Goal: Book appointment/travel/reservation

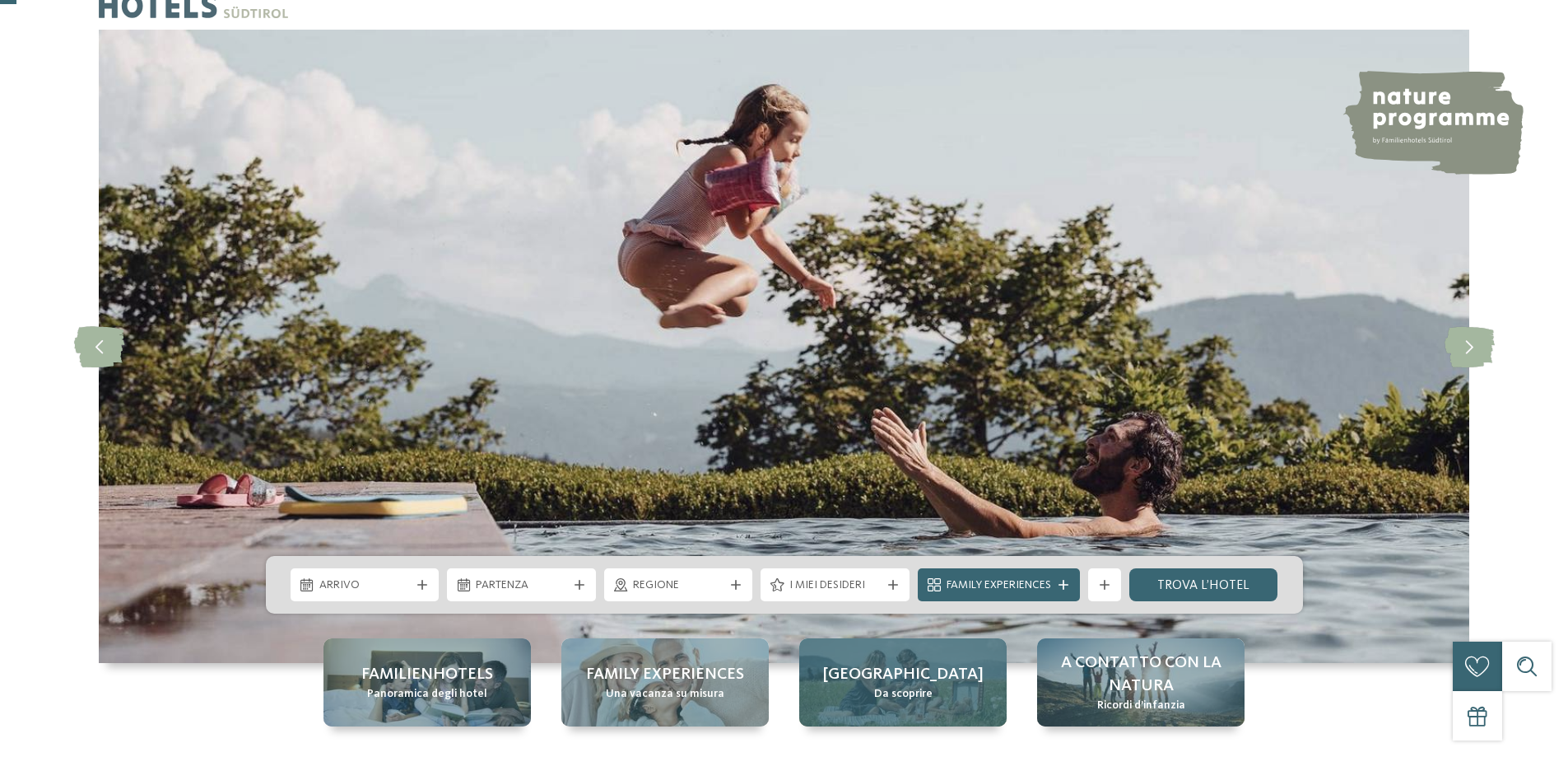
scroll to position [82, 0]
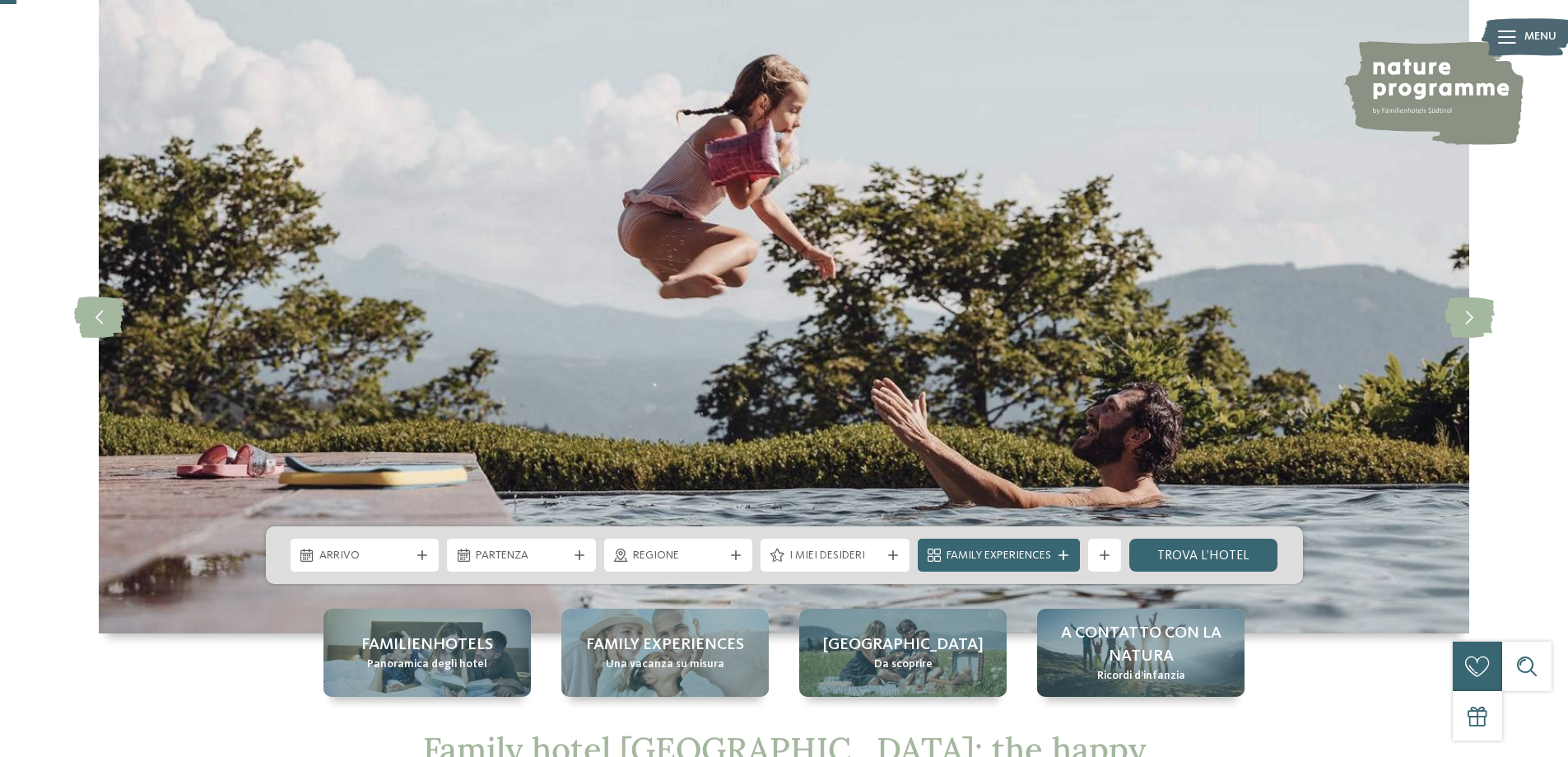
click at [404, 572] on div "Arrivo Partenza" at bounding box center [784, 554] width 1037 height 58
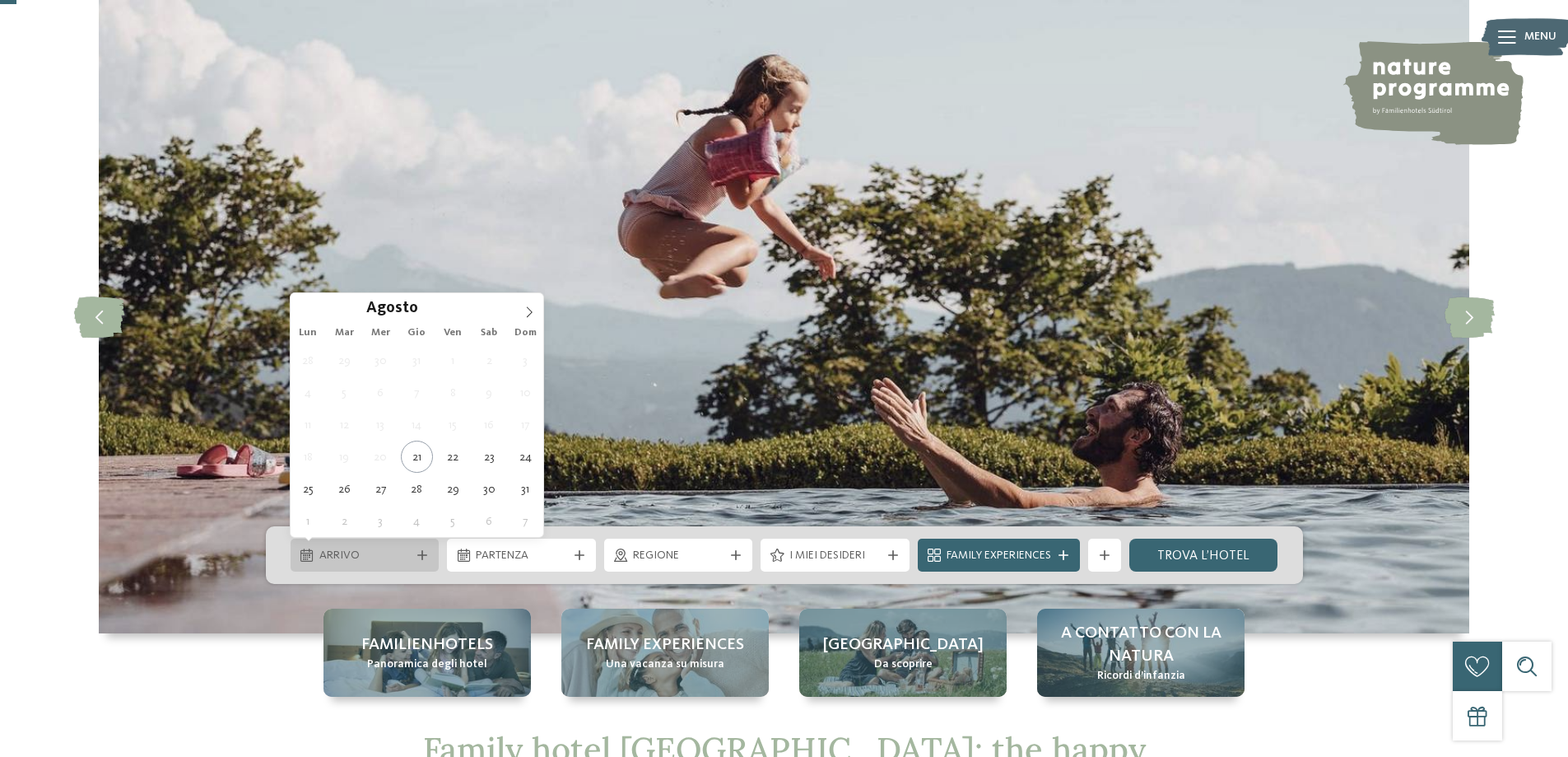
click at [406, 561] on span "Arrivo" at bounding box center [365, 555] width 92 height 17
click at [525, 307] on icon at bounding box center [529, 312] width 12 height 12
type div "21.10.2025"
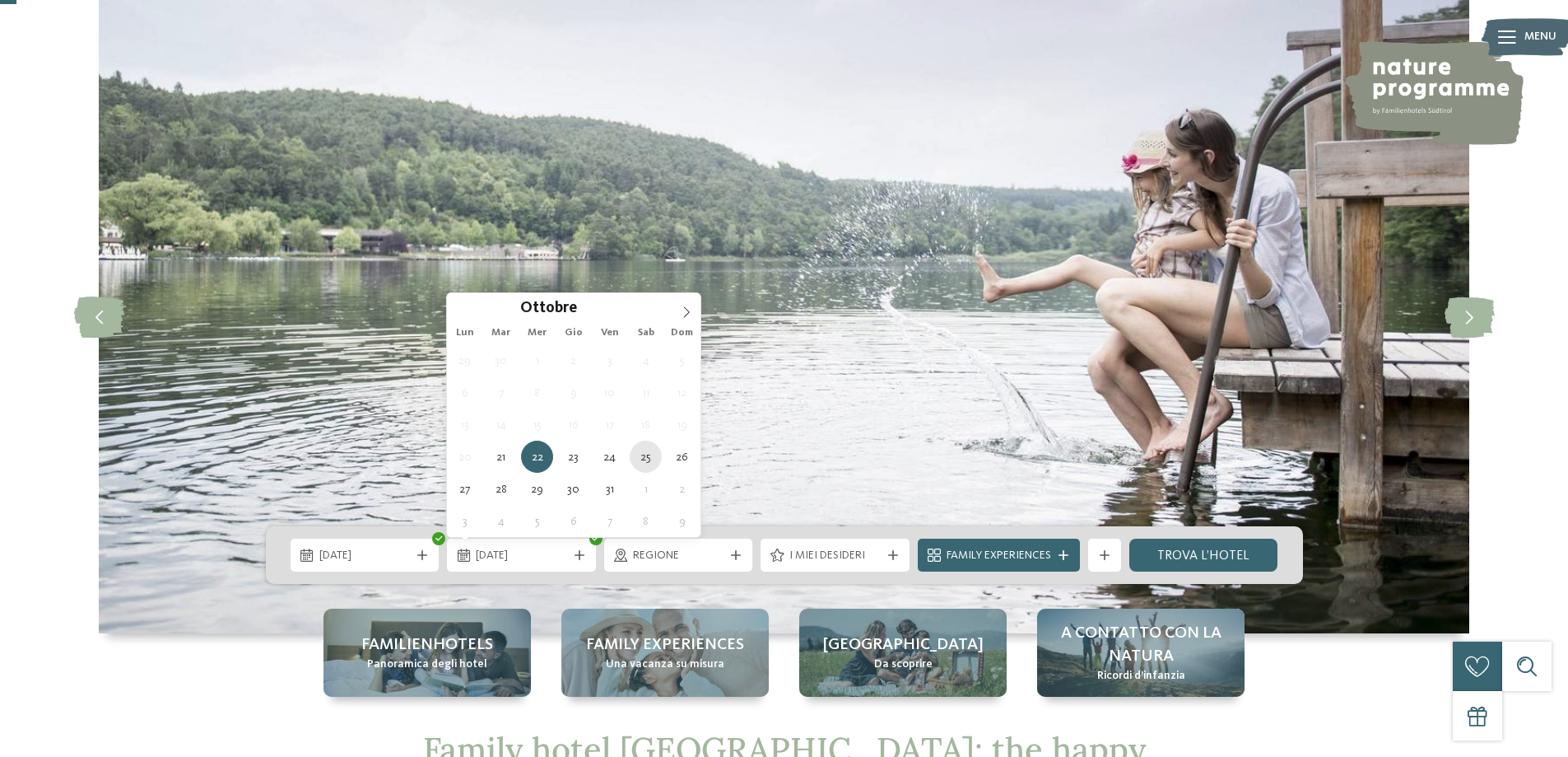
type div "25.10.2025"
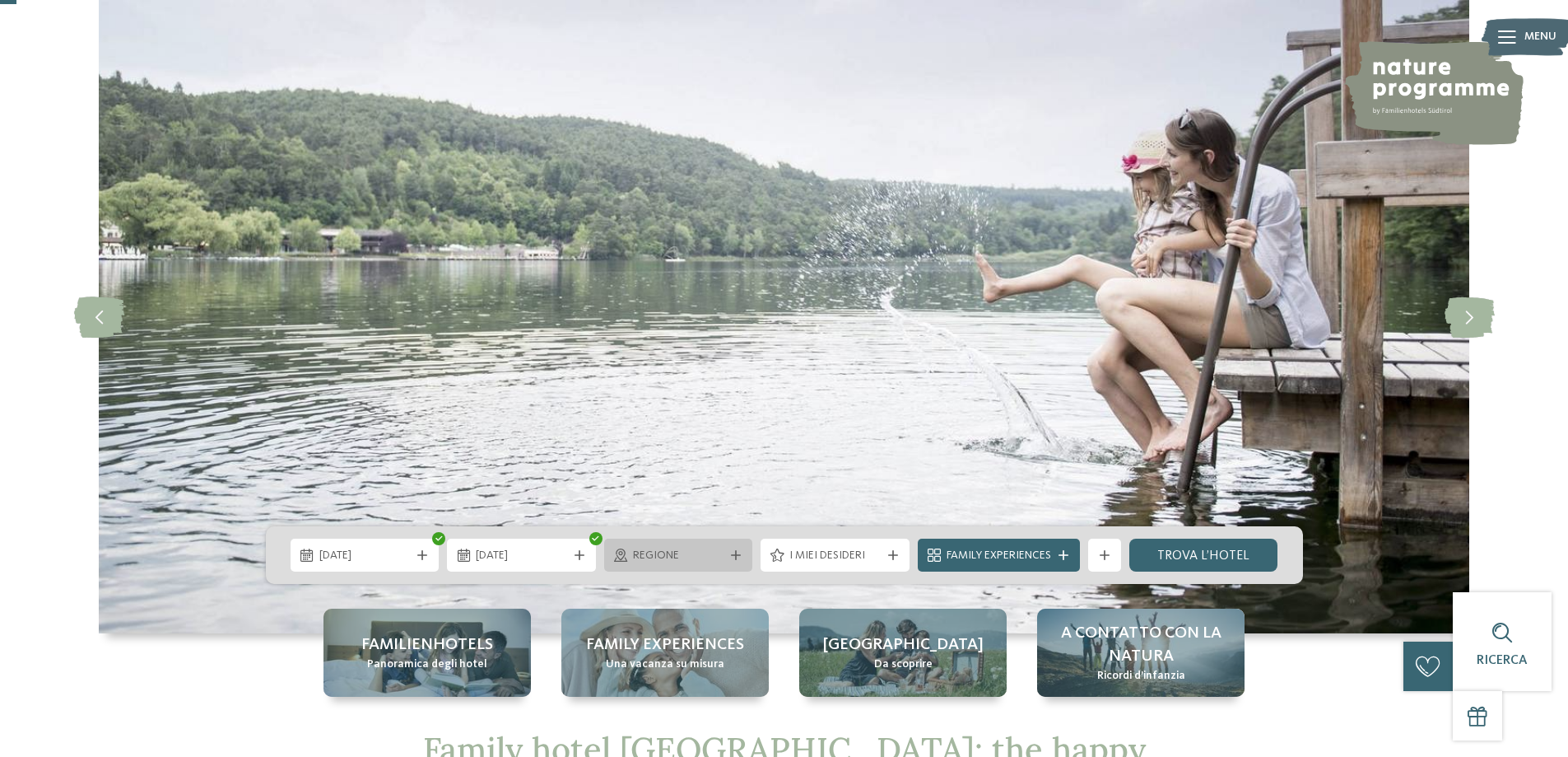
click at [668, 559] on span "Regione" at bounding box center [679, 555] width 92 height 17
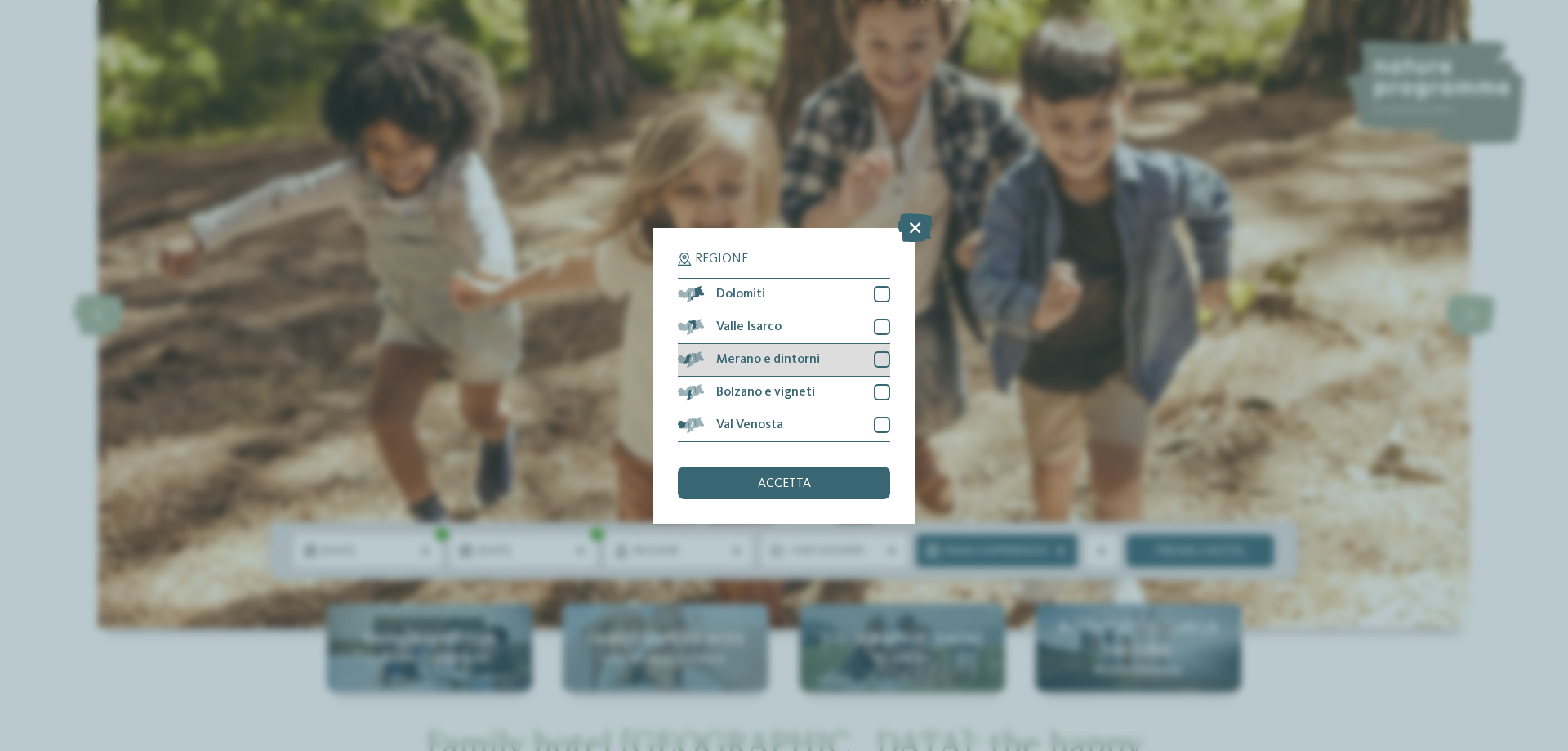
click at [849, 363] on div "Merano e dintorni" at bounding box center [784, 360] width 212 height 33
click at [830, 479] on div "accetta" at bounding box center [784, 483] width 212 height 33
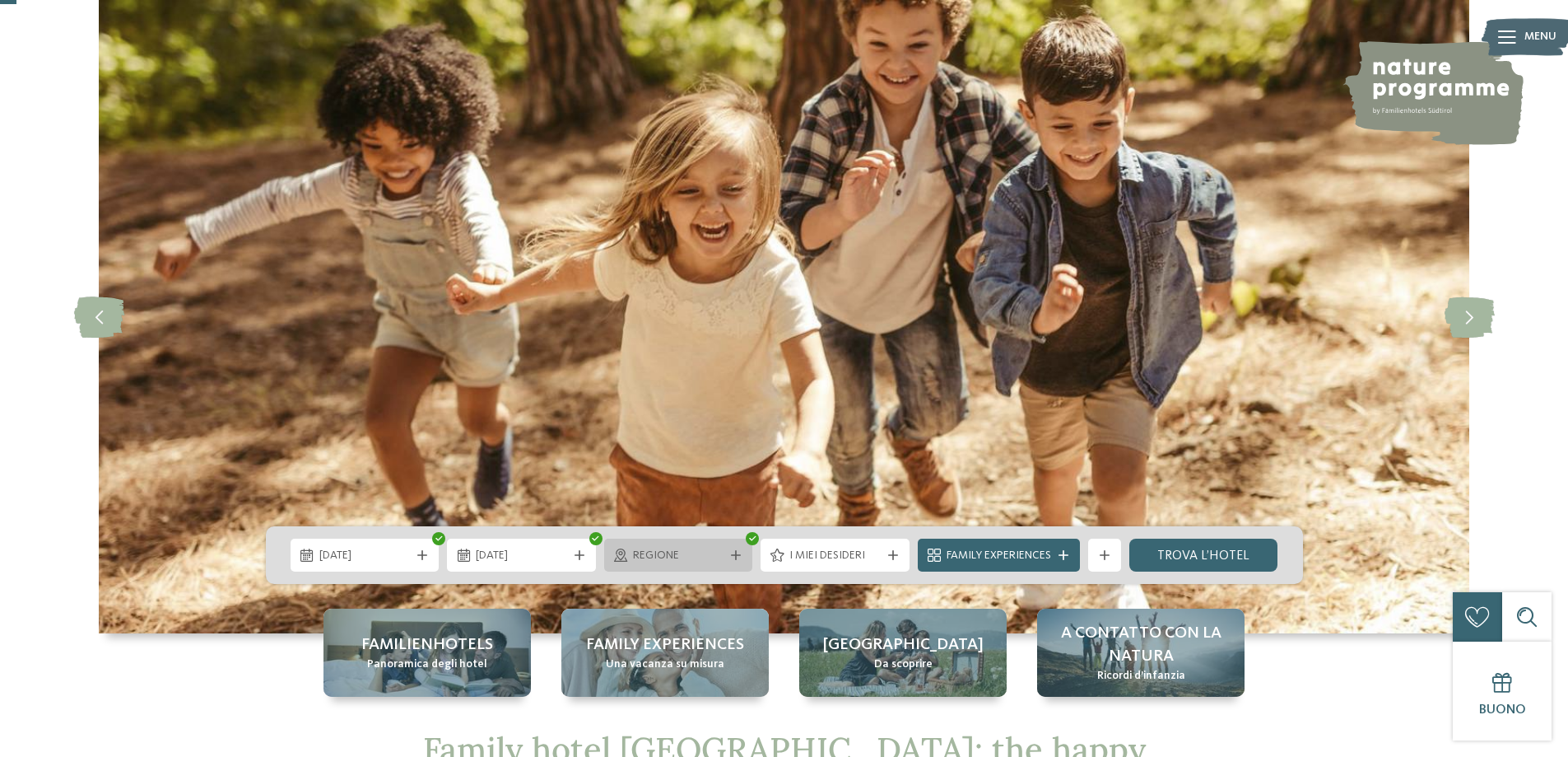
click at [655, 549] on span "Regione" at bounding box center [679, 555] width 92 height 17
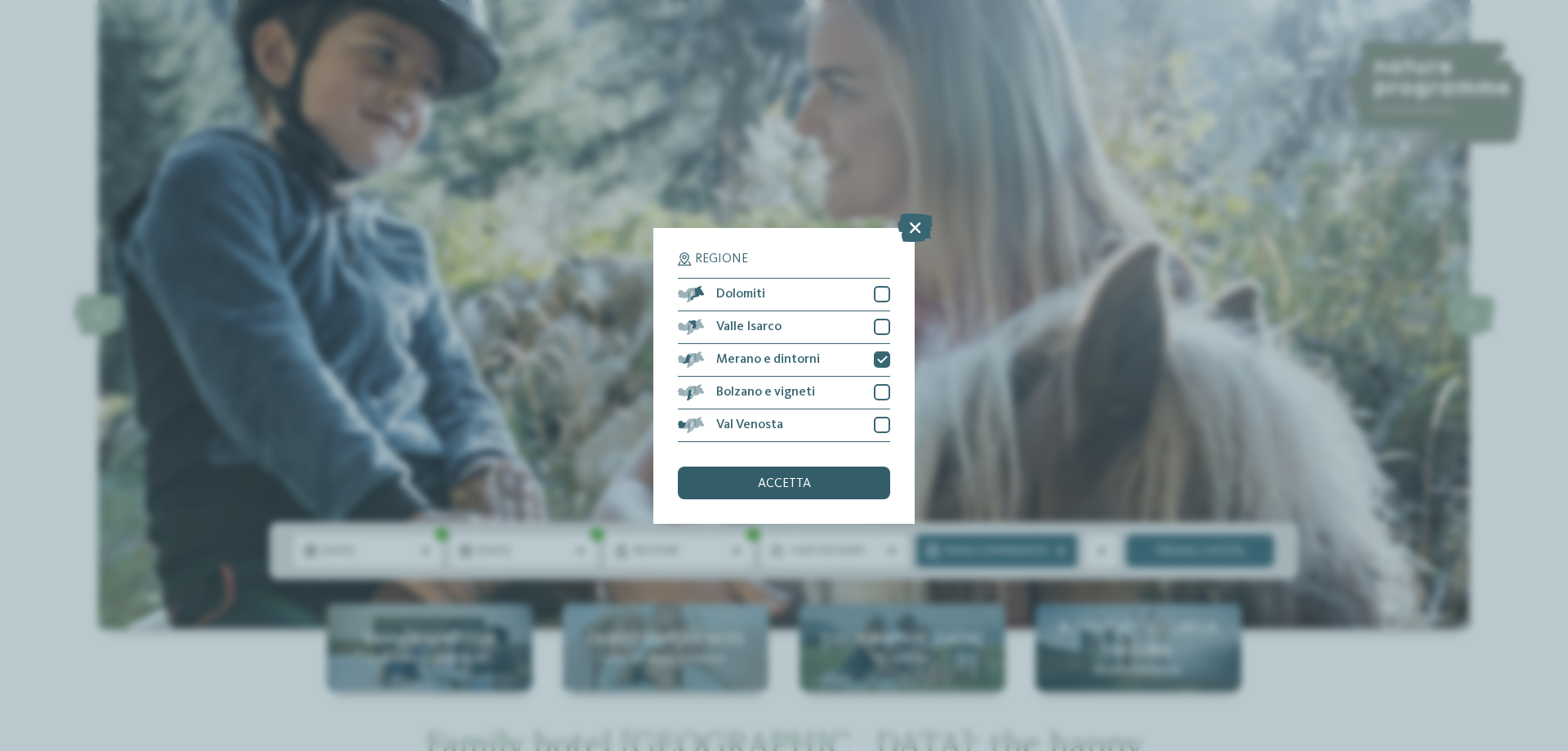
click at [825, 484] on div "accetta" at bounding box center [784, 483] width 212 height 33
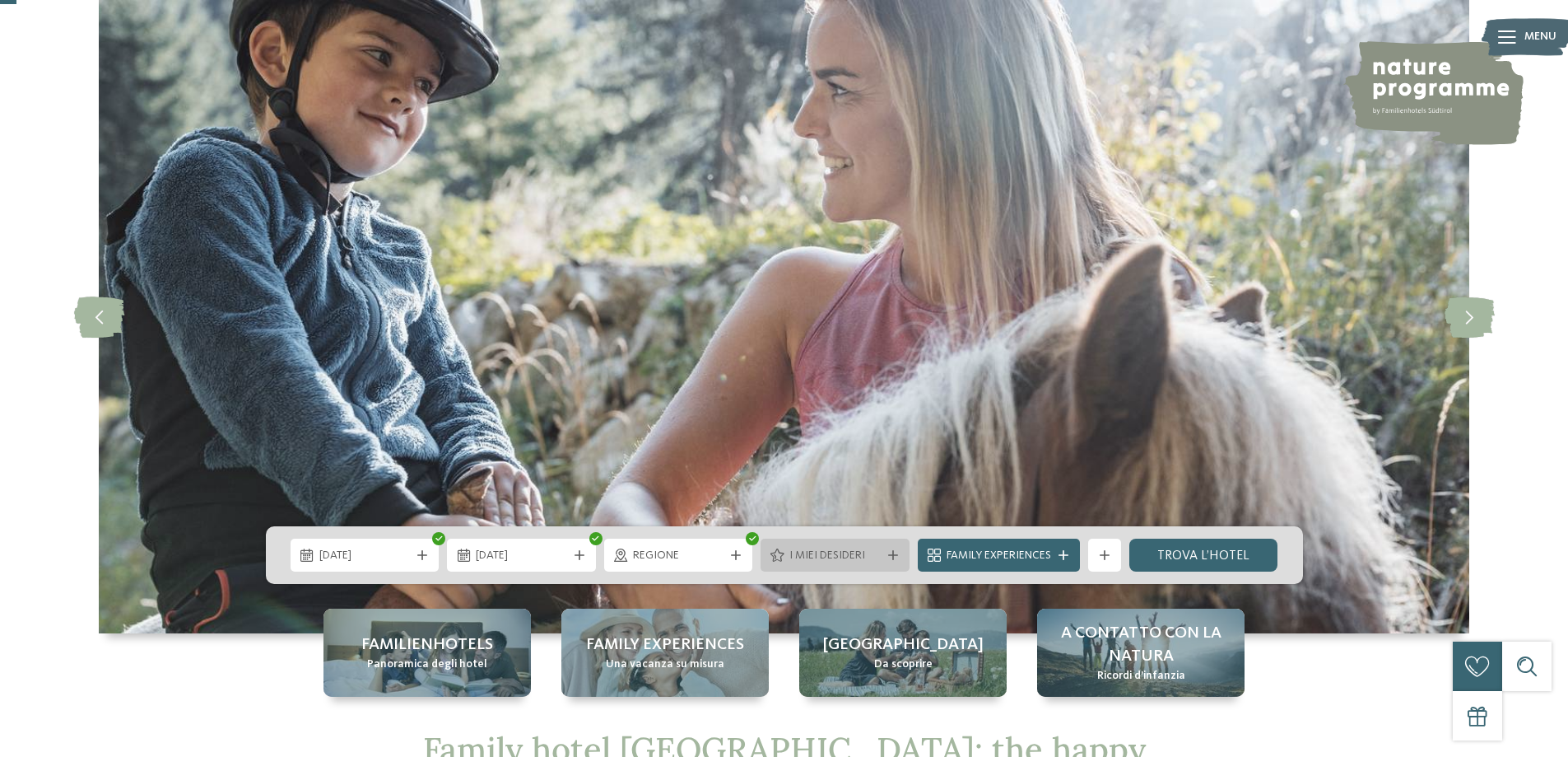
click at [879, 557] on span "I miei desideri" at bounding box center [835, 555] width 92 height 17
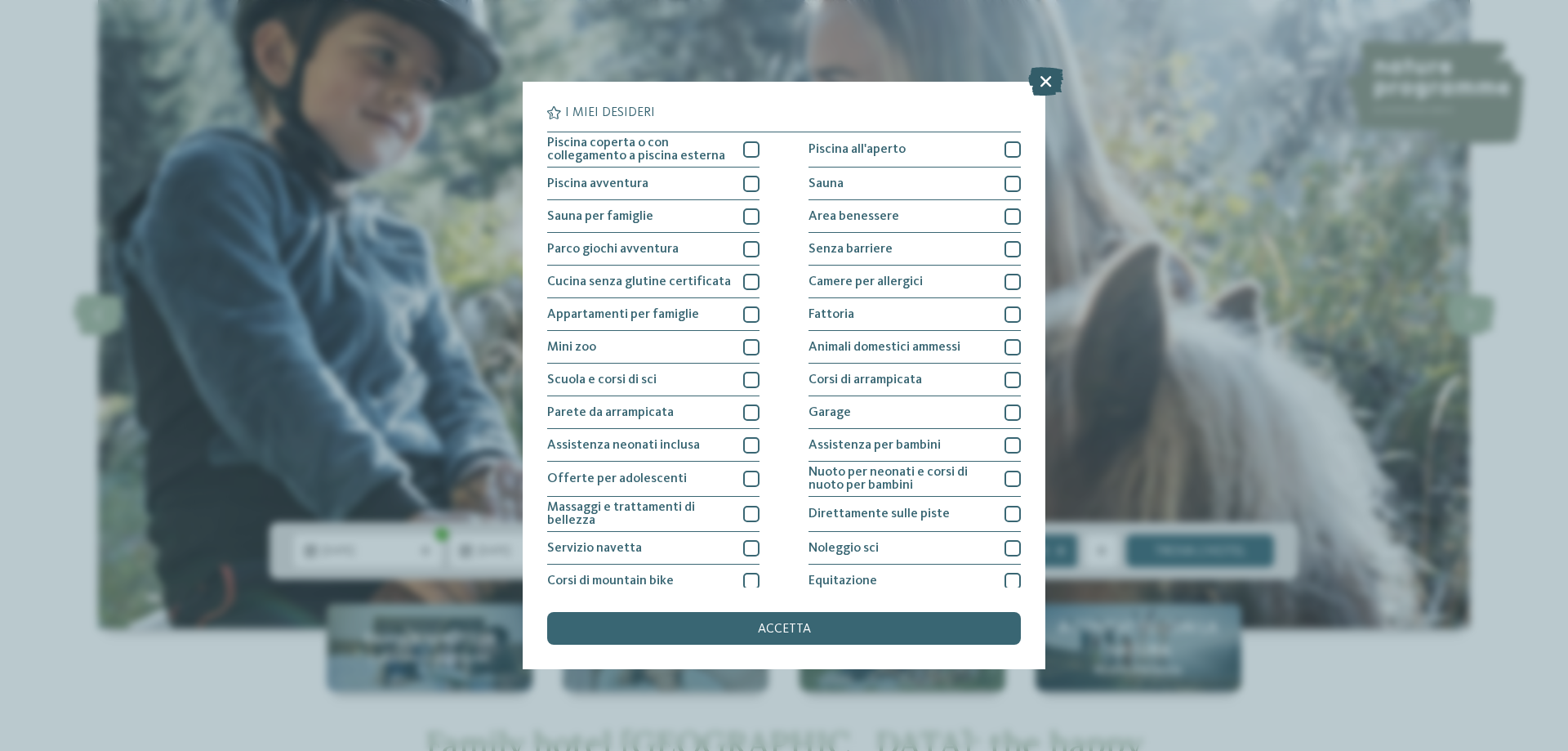
click at [1040, 75] on icon at bounding box center [1046, 81] width 35 height 29
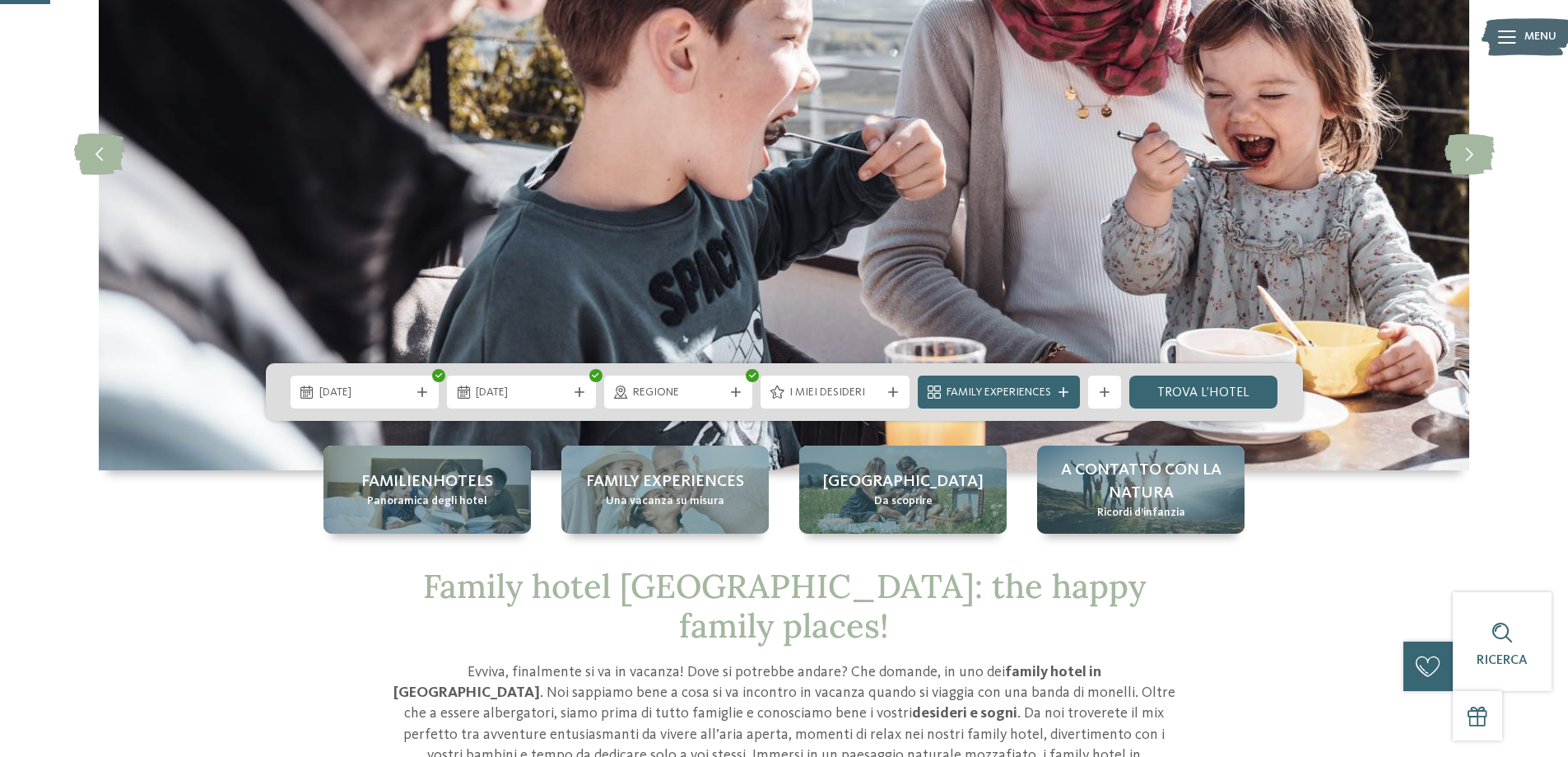
scroll to position [247, 0]
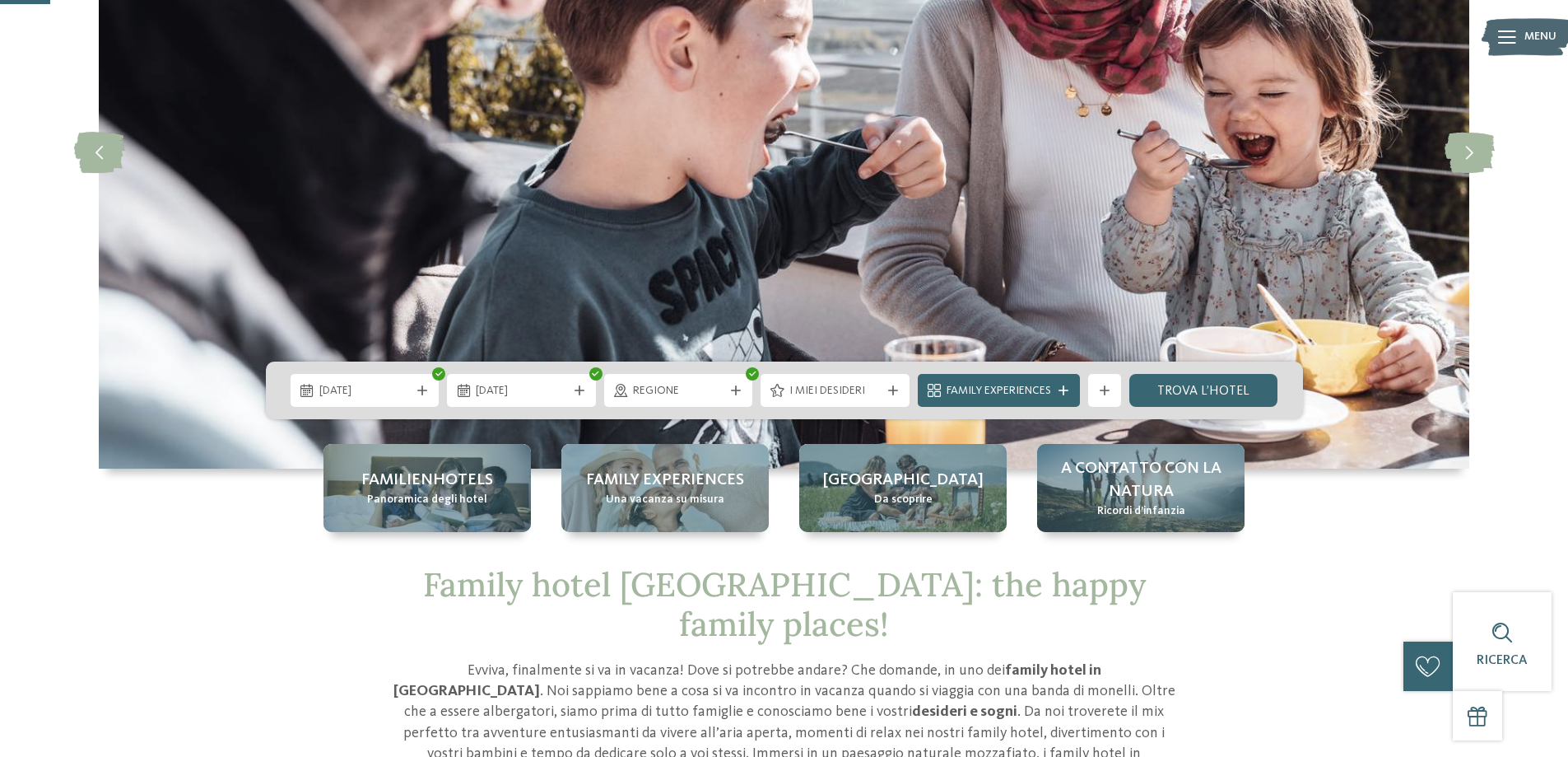
click at [982, 386] on span "Family Experiences" at bounding box center [999, 390] width 104 height 17
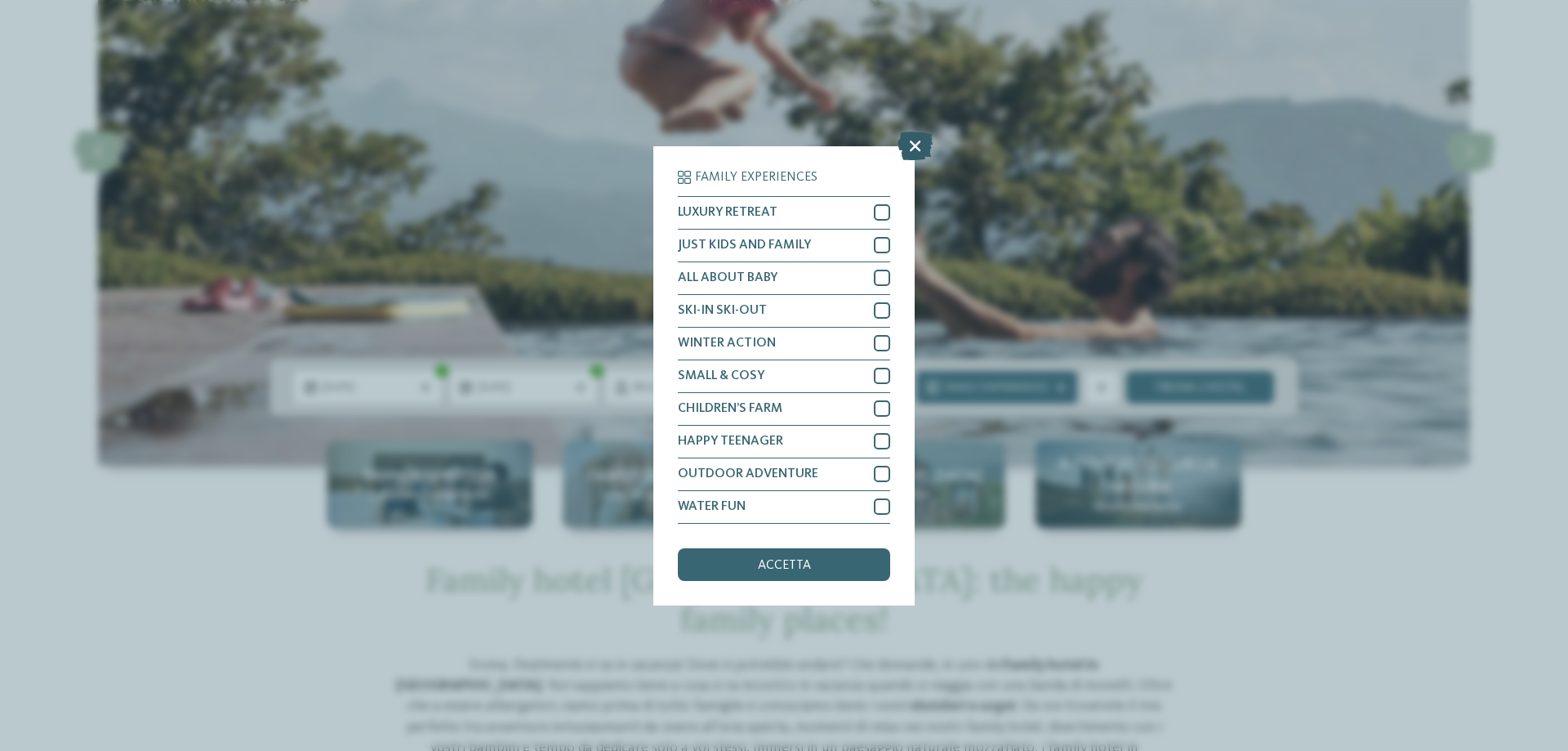
click at [919, 146] on icon at bounding box center [916, 145] width 35 height 29
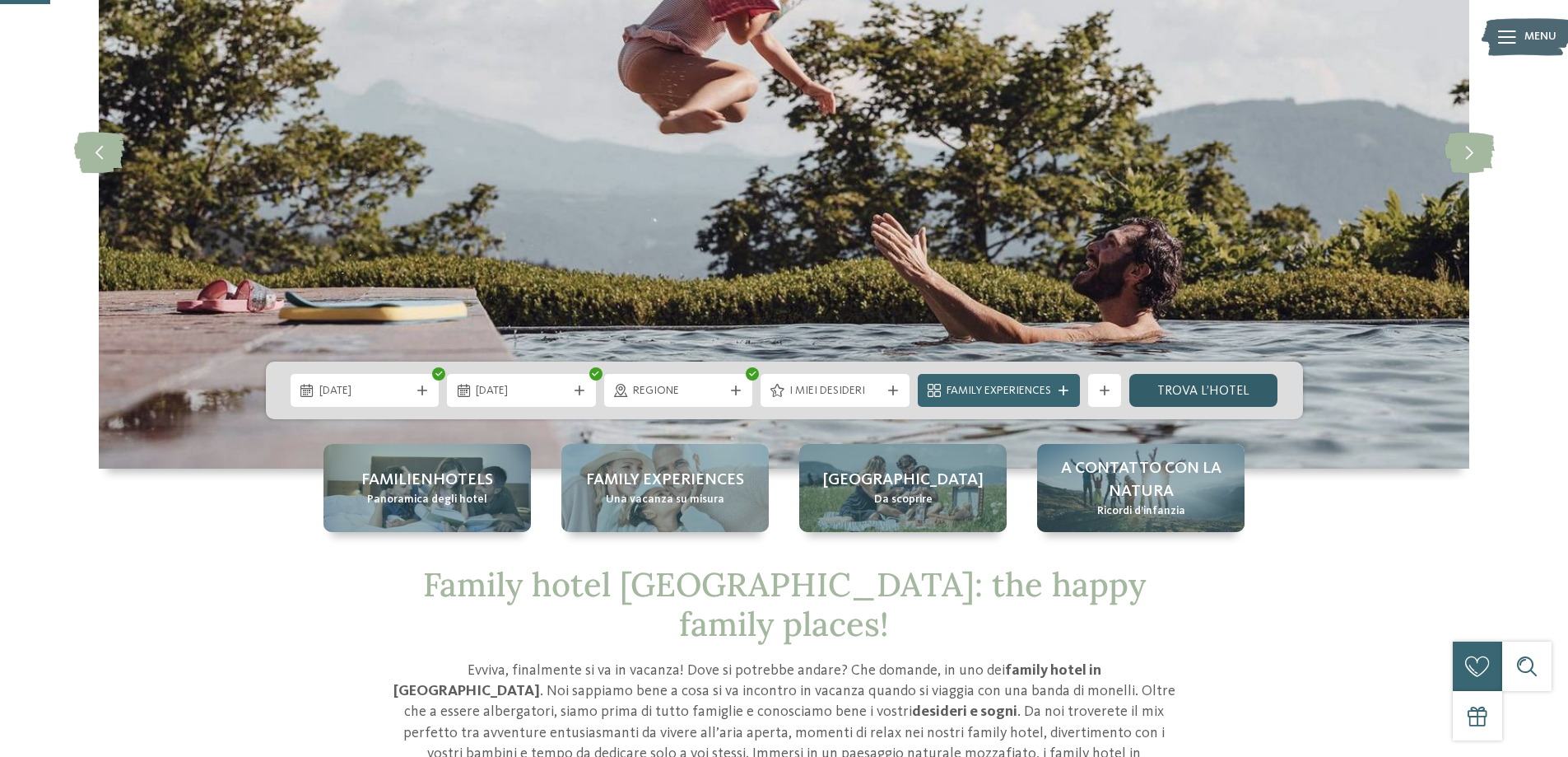
click at [1205, 387] on link "trova l’hotel" at bounding box center [1203, 390] width 149 height 33
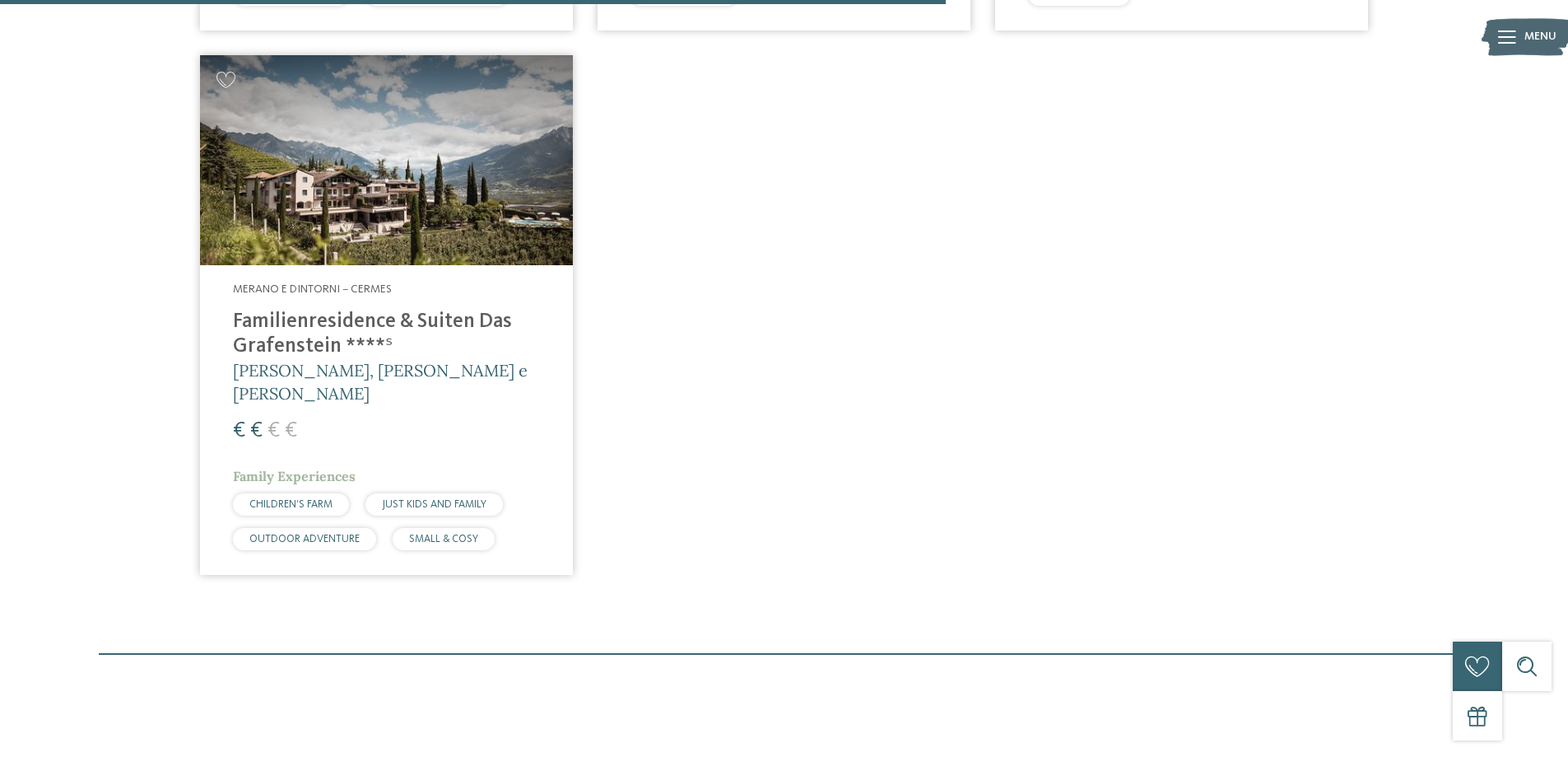
scroll to position [1116, 0]
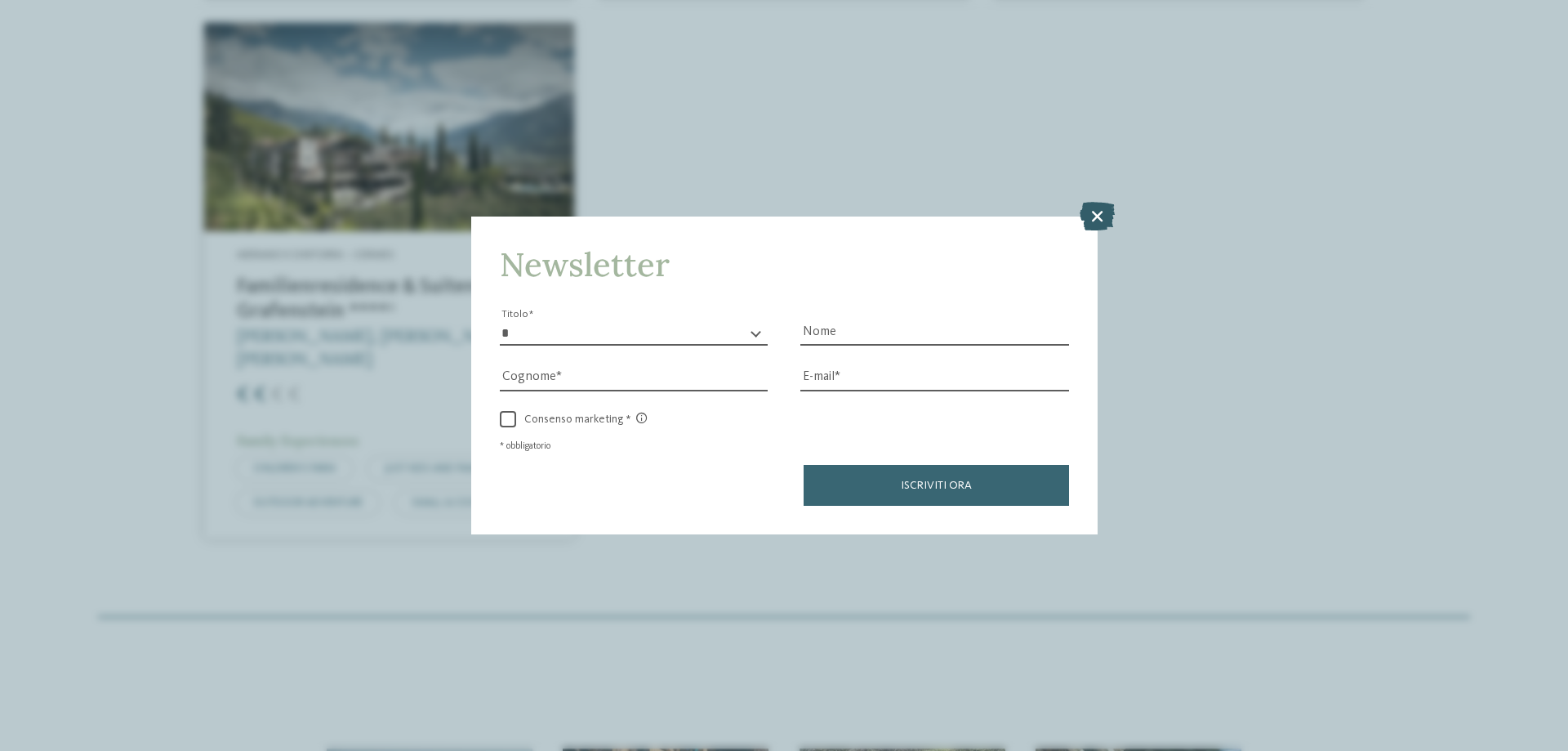
click at [1095, 218] on icon at bounding box center [1098, 216] width 35 height 29
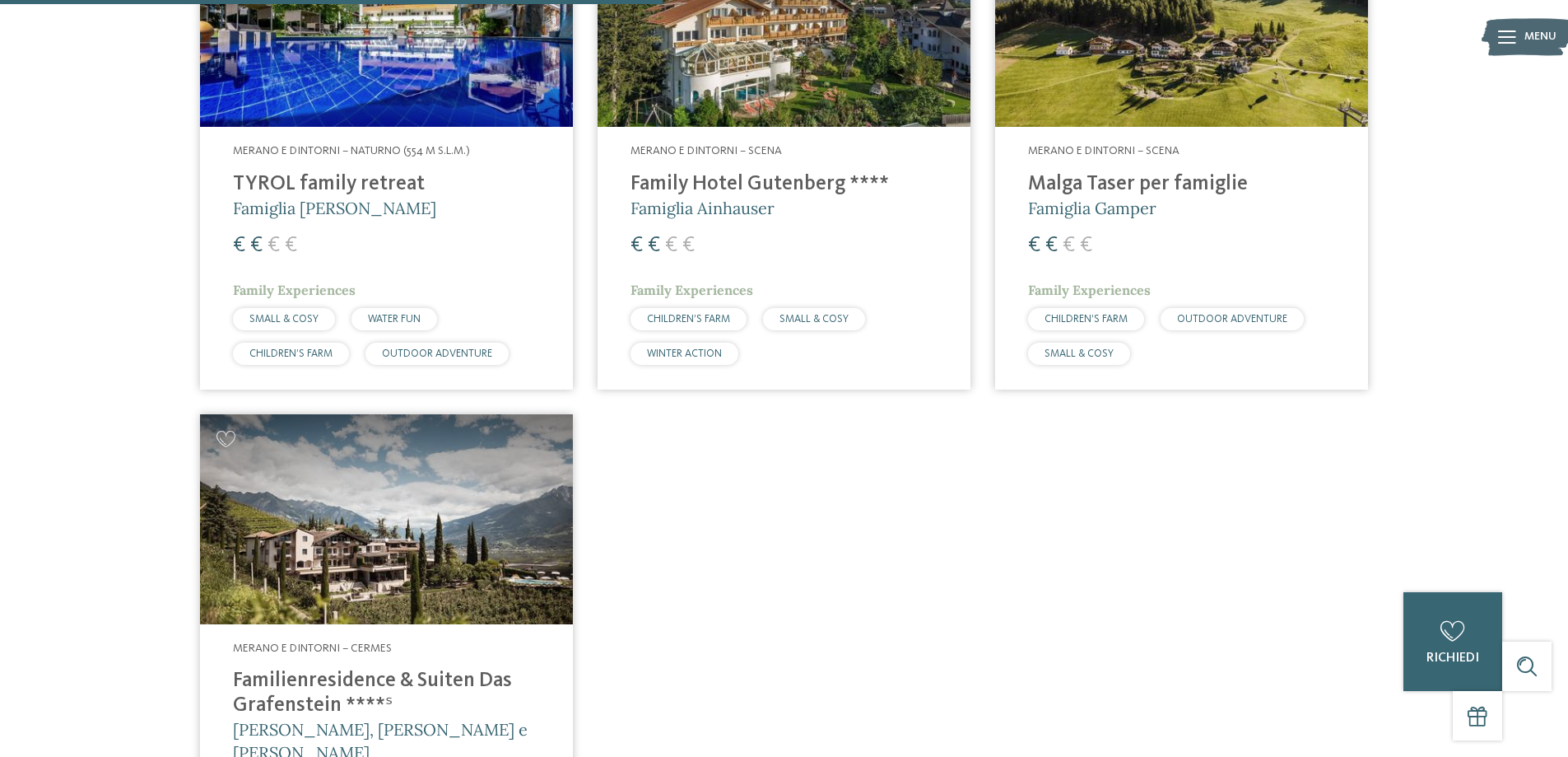
scroll to position [376, 0]
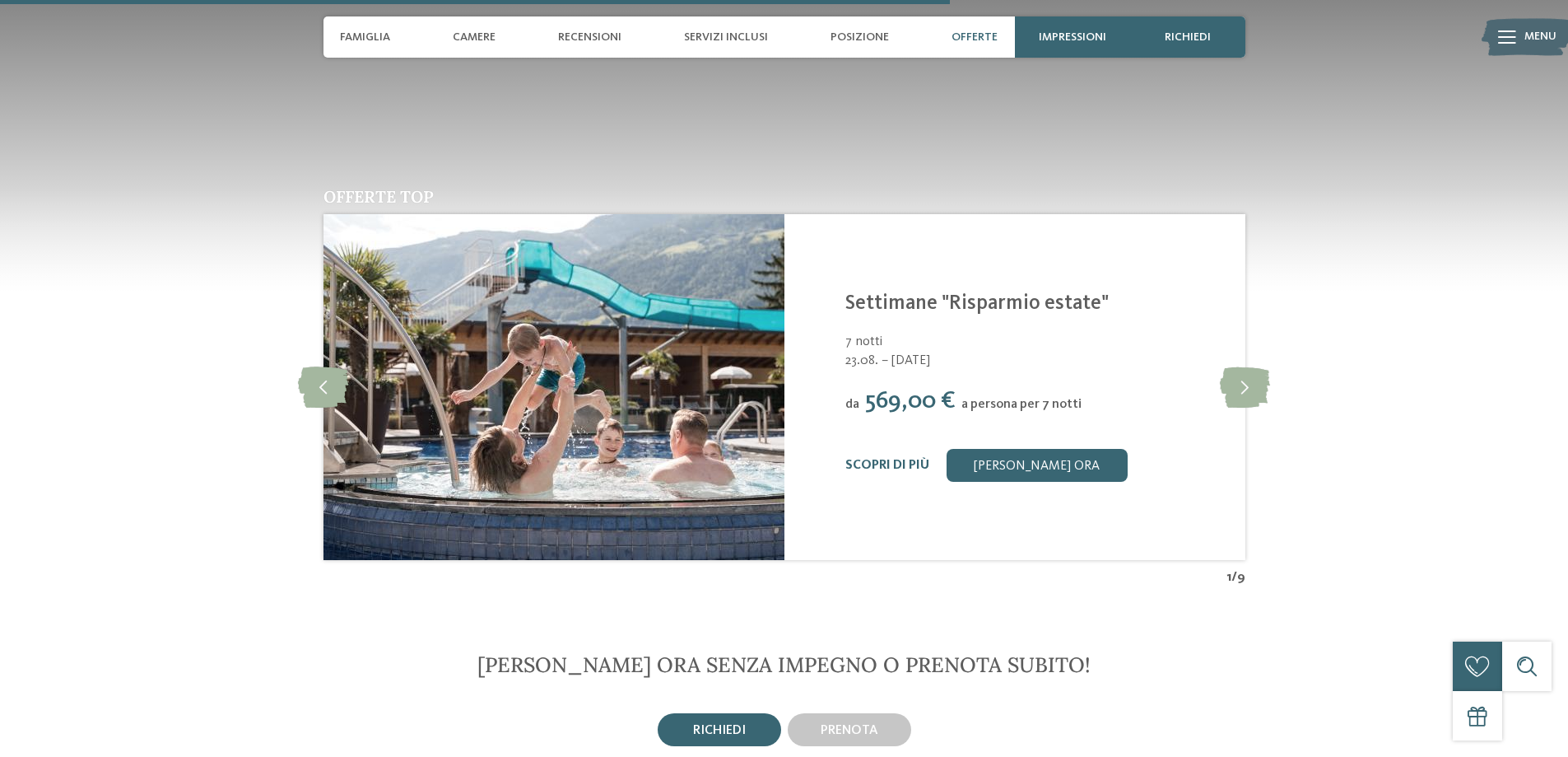
scroll to position [3047, 0]
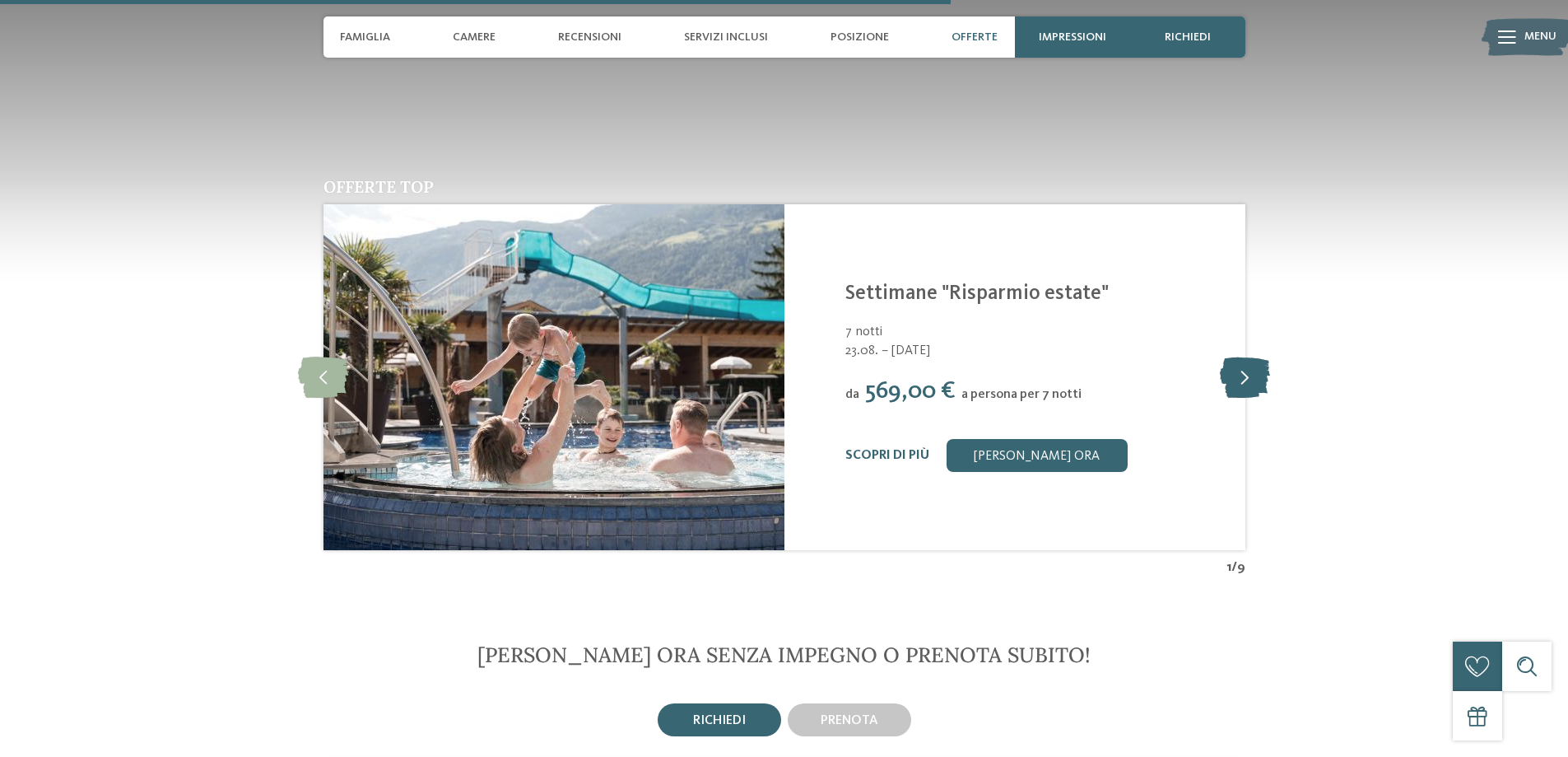
click at [1242, 356] on icon at bounding box center [1244, 377] width 50 height 41
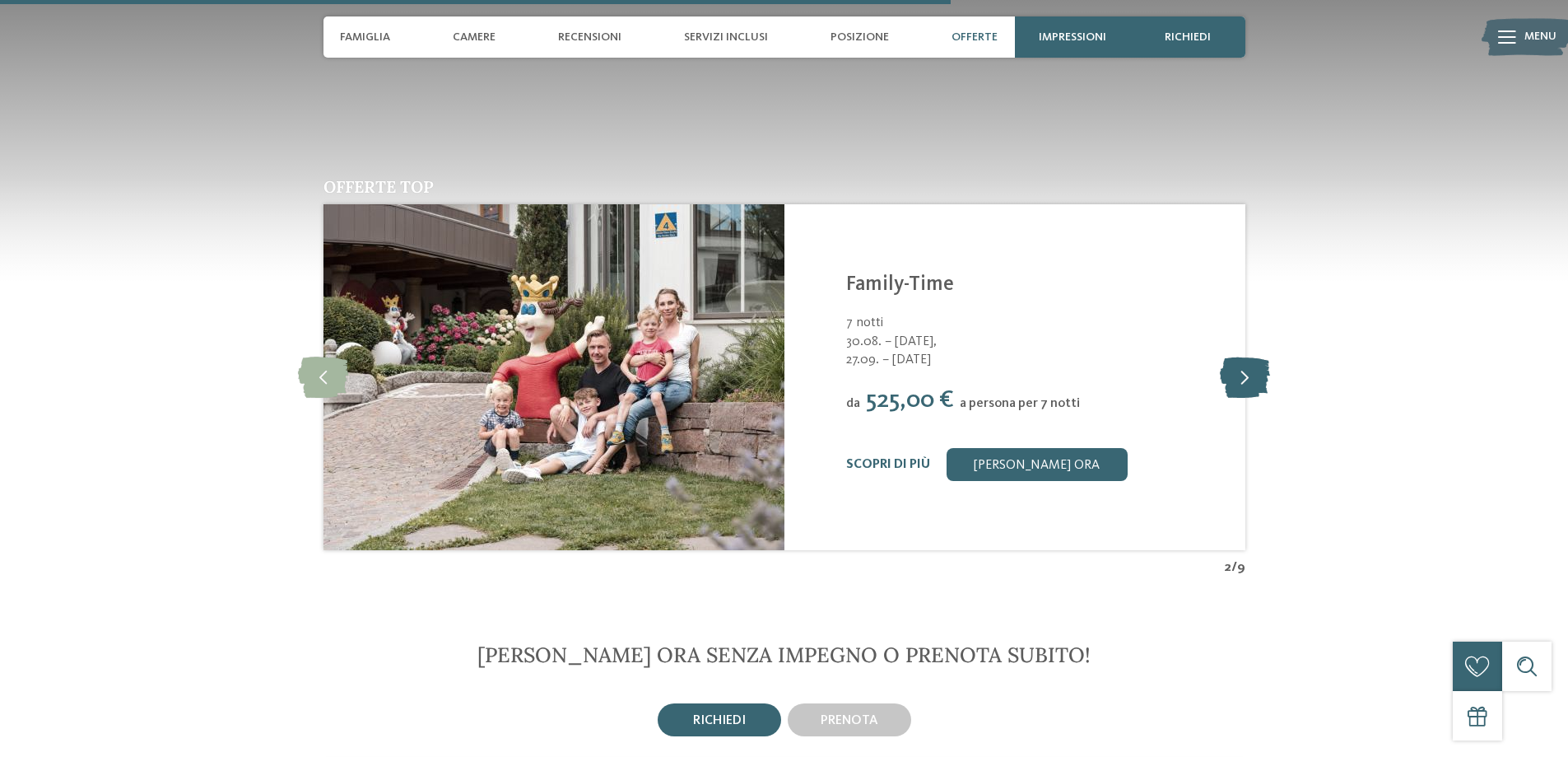
click at [1244, 356] on icon at bounding box center [1244, 377] width 50 height 41
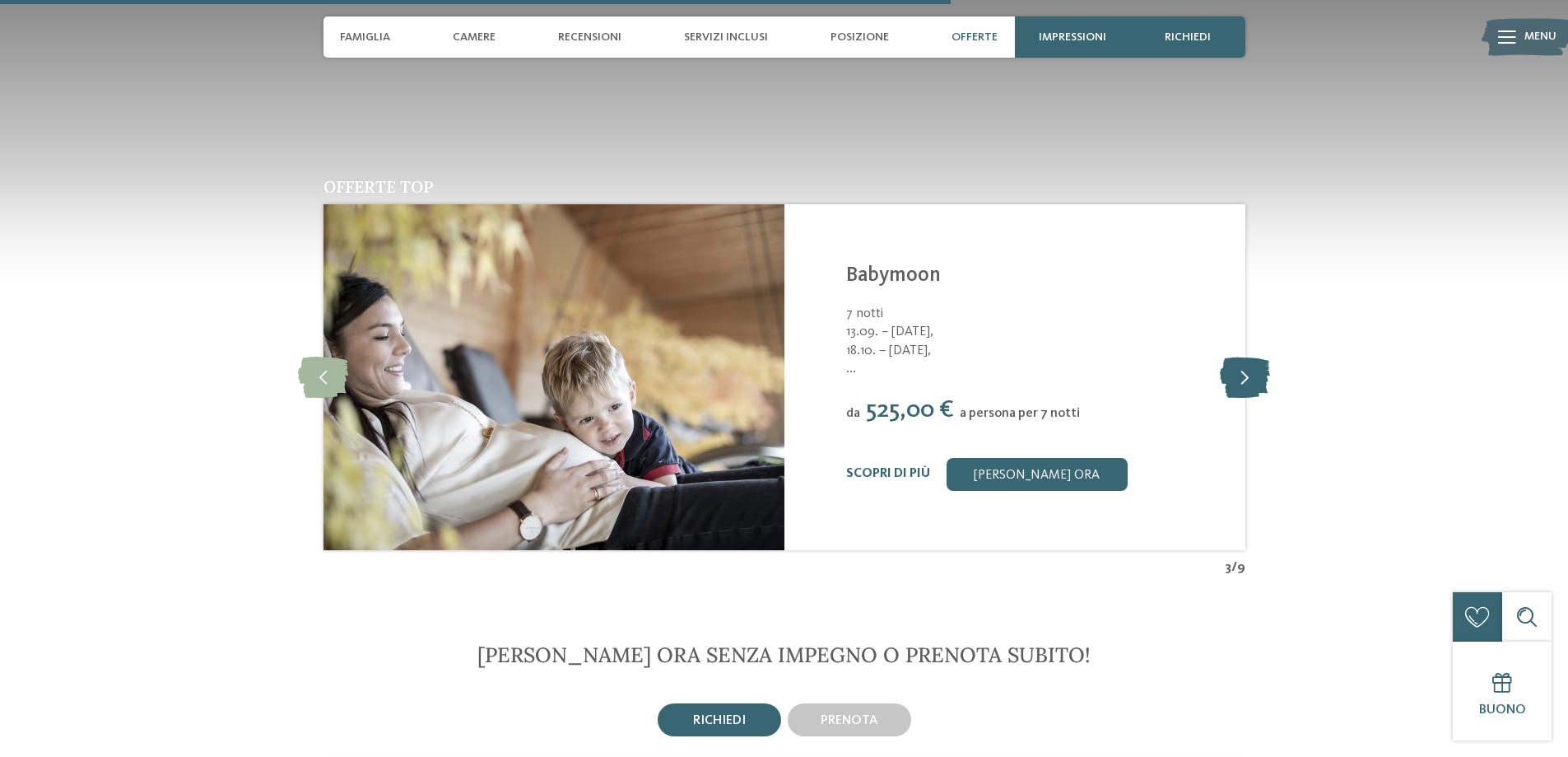
click at [1244, 356] on icon at bounding box center [1244, 377] width 50 height 41
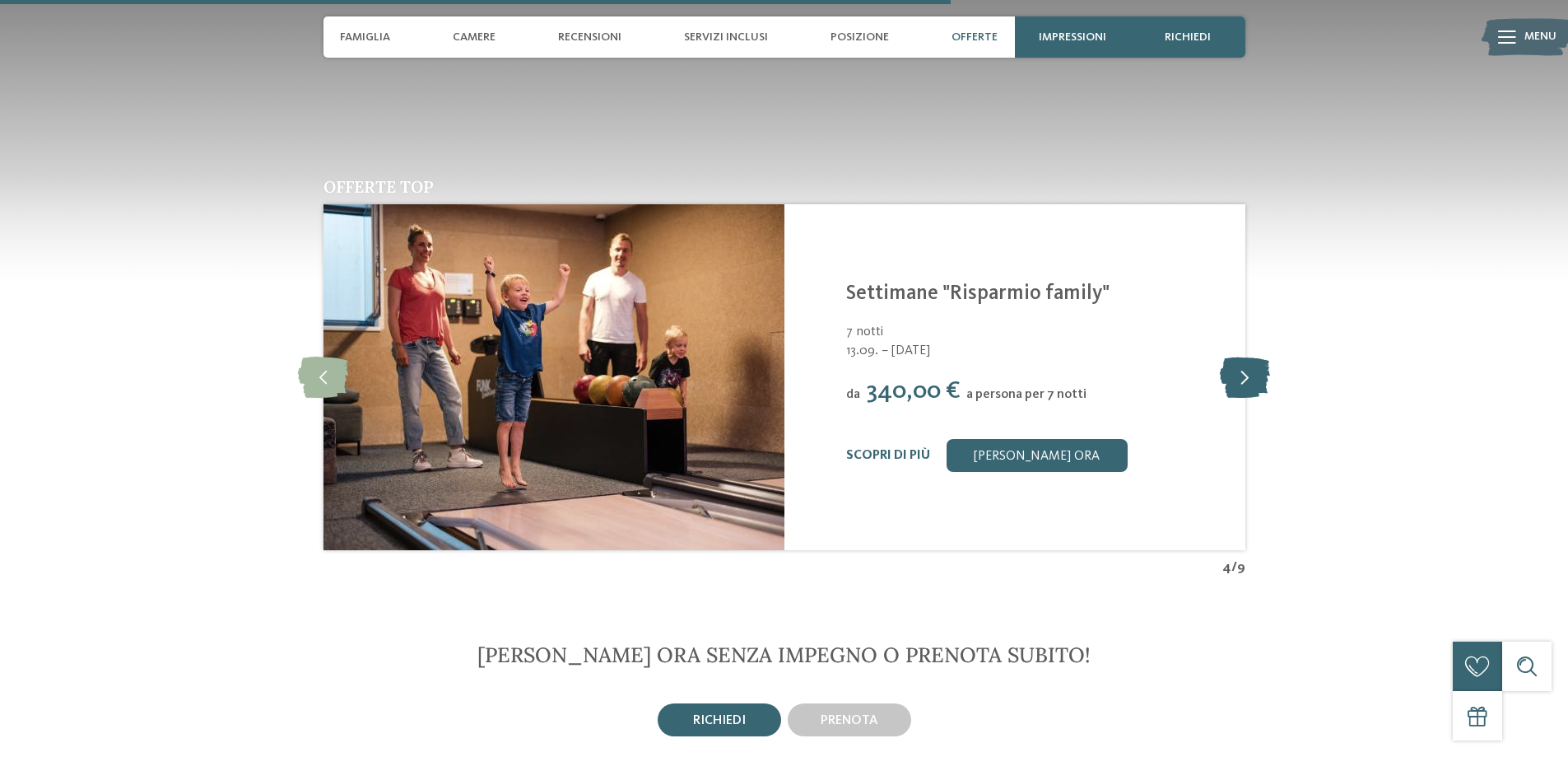
click at [1244, 356] on icon at bounding box center [1244, 377] width 50 height 41
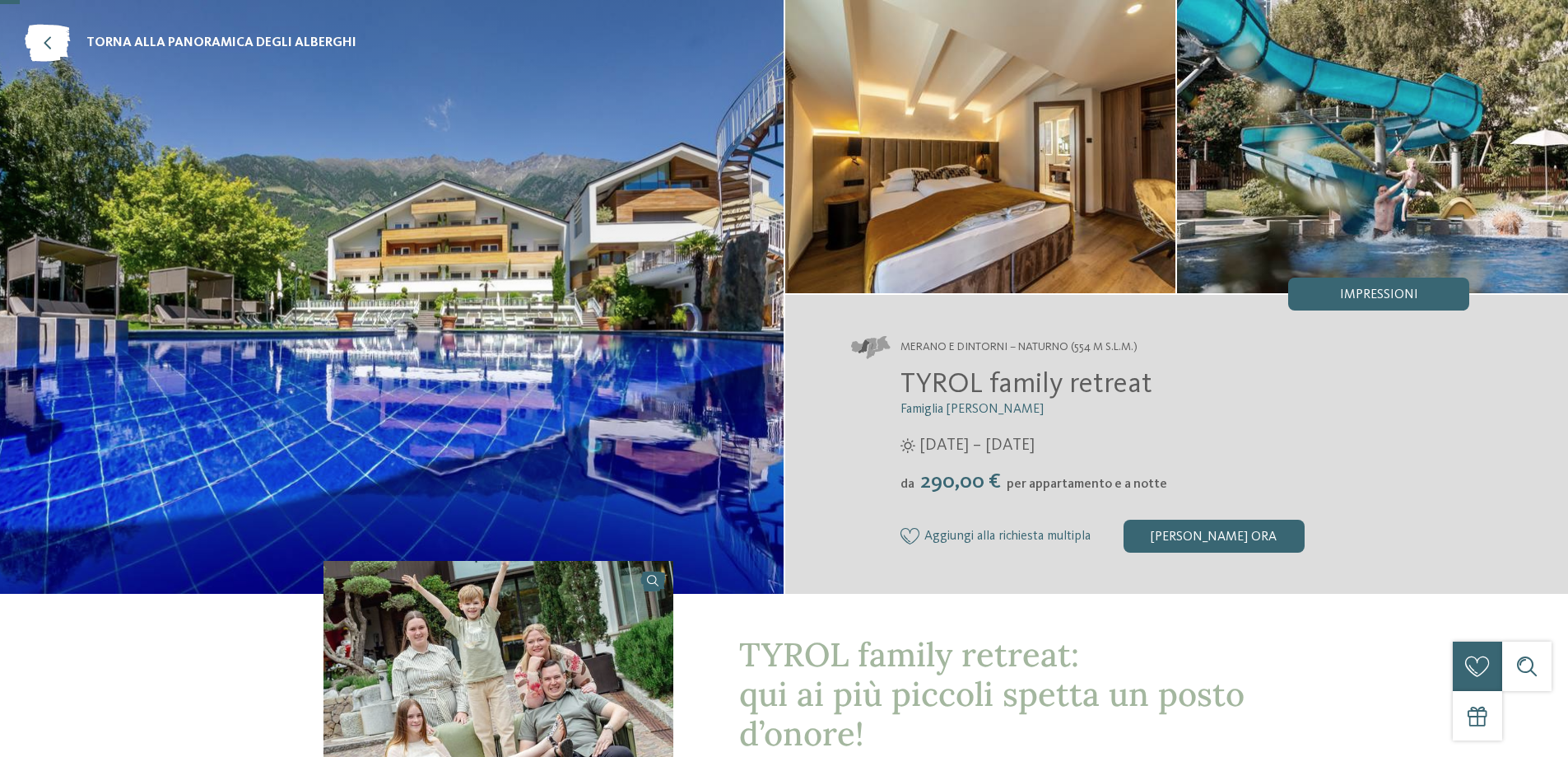
scroll to position [0, 0]
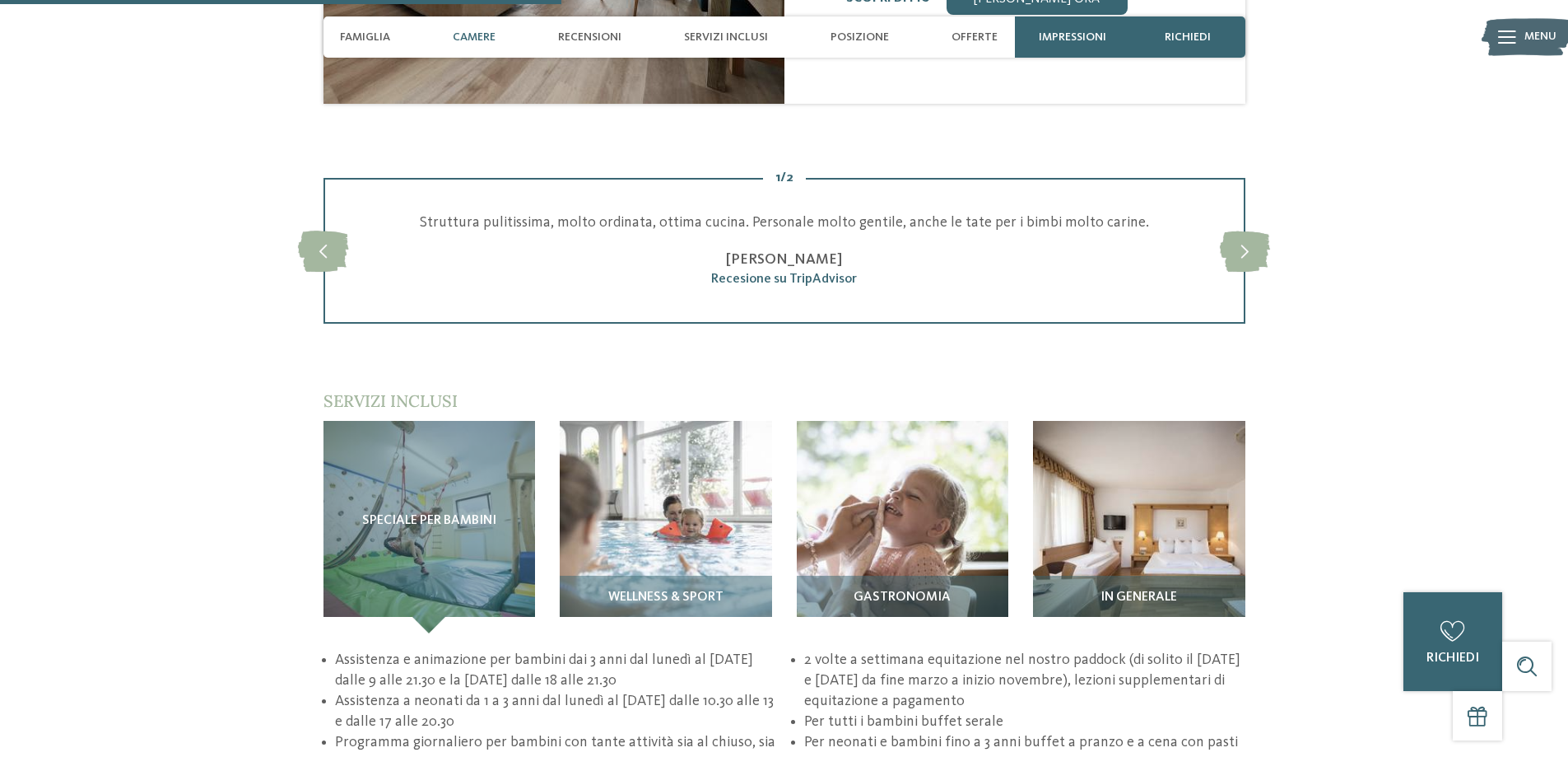
scroll to position [1729, 0]
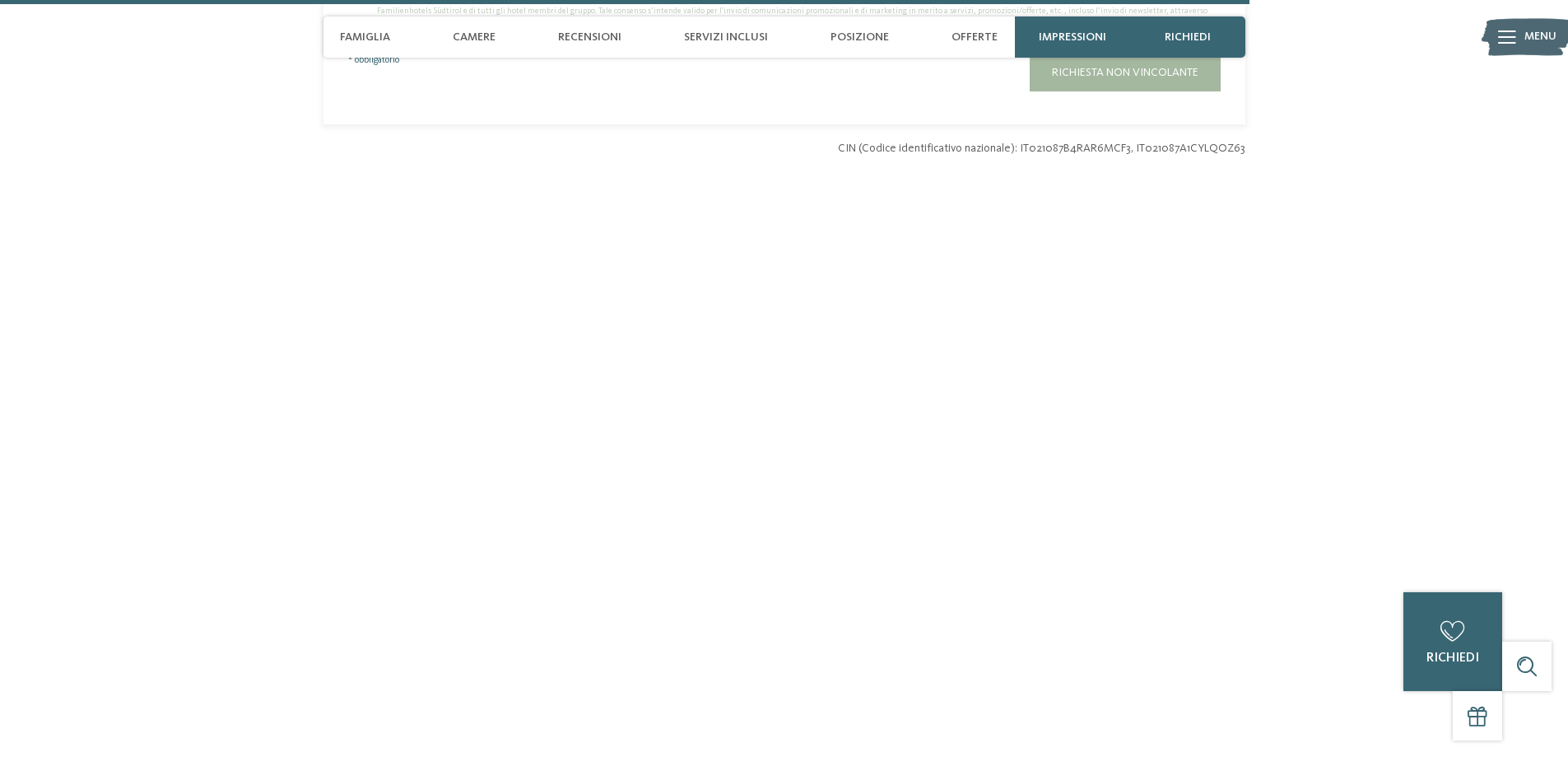
scroll to position [4858, 0]
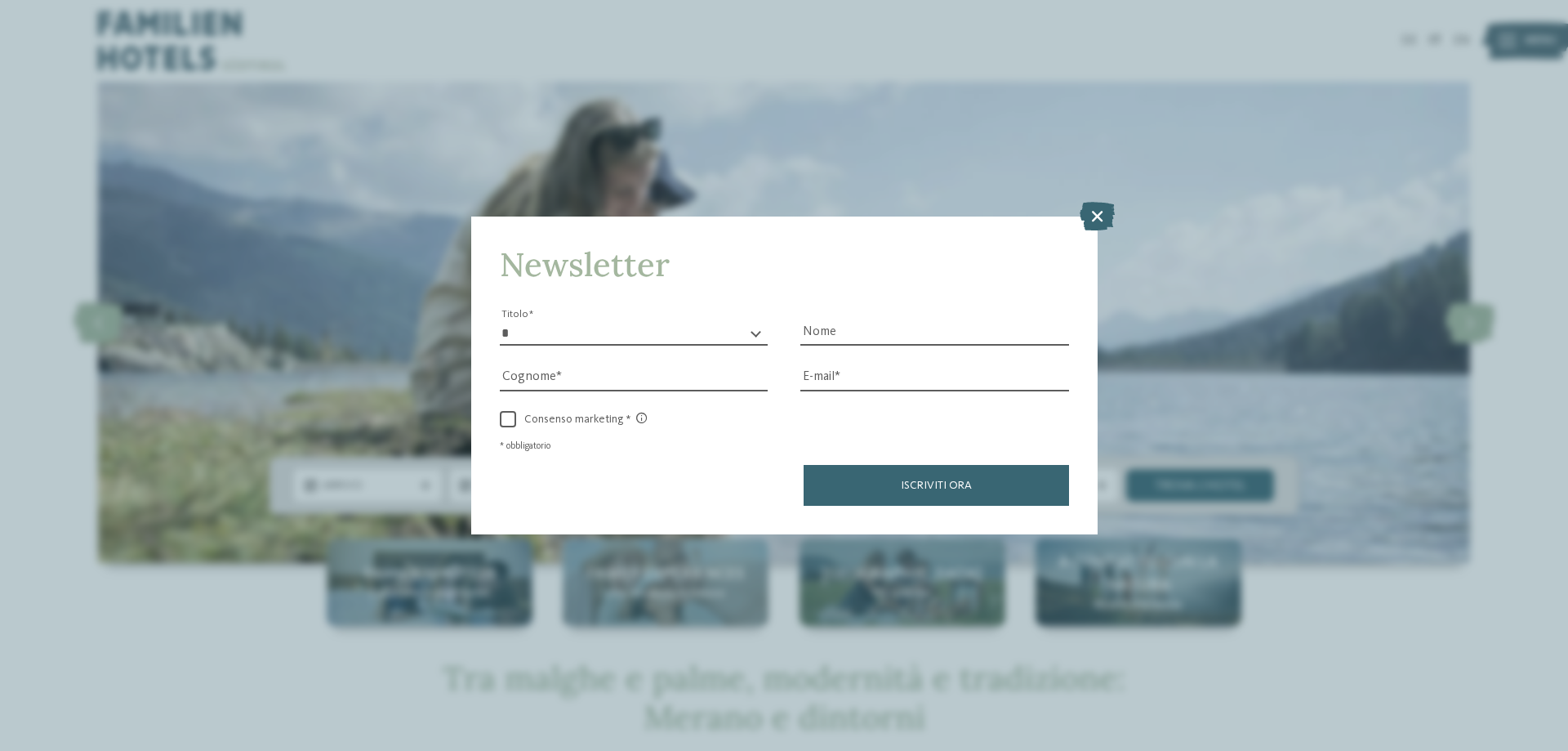
drag, startPoint x: 1092, startPoint y: 208, endPoint x: 1109, endPoint y: 175, distance: 37.1
click at [1092, 209] on icon at bounding box center [1098, 216] width 35 height 29
